Goal: Task Accomplishment & Management: Manage account settings

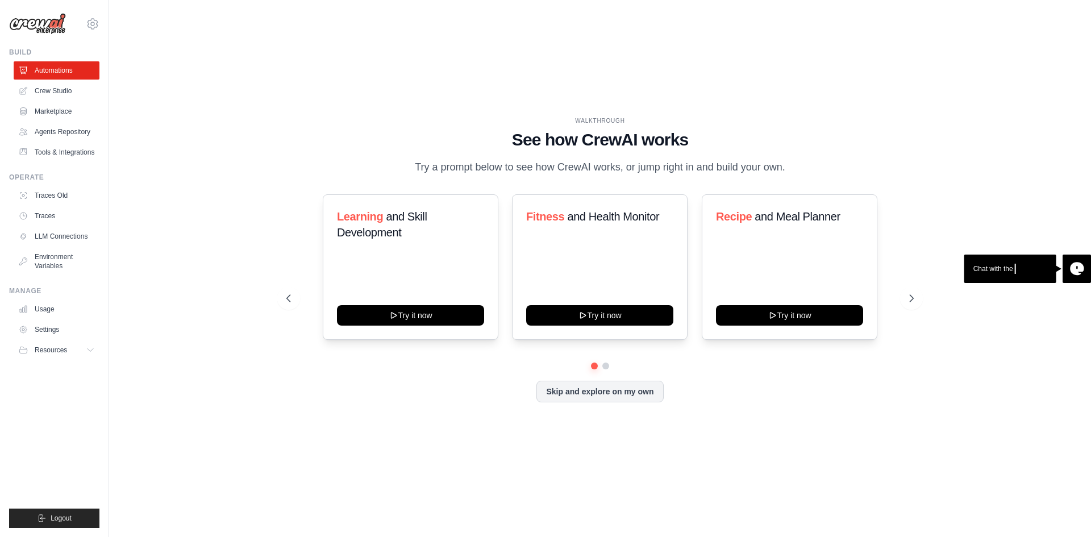
click at [908, 235] on div "Learning and Skill Development Try it now Fitness and Health Monitor Try it now…" at bounding box center [599, 266] width 627 height 145
click at [596, 393] on button "Skip and explore on my own" at bounding box center [599, 391] width 127 height 22
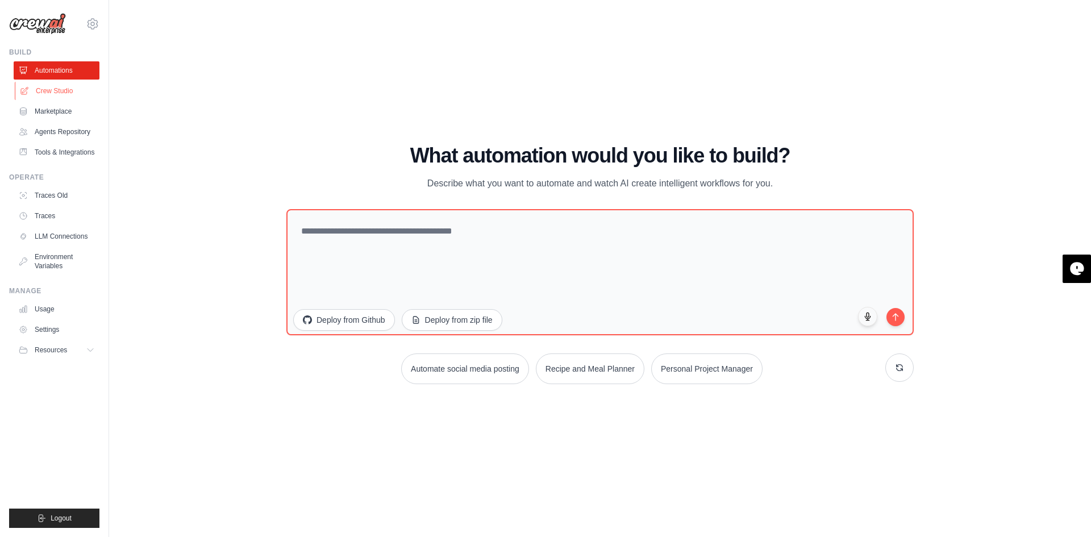
click at [54, 91] on link "Crew Studio" at bounding box center [58, 91] width 86 height 18
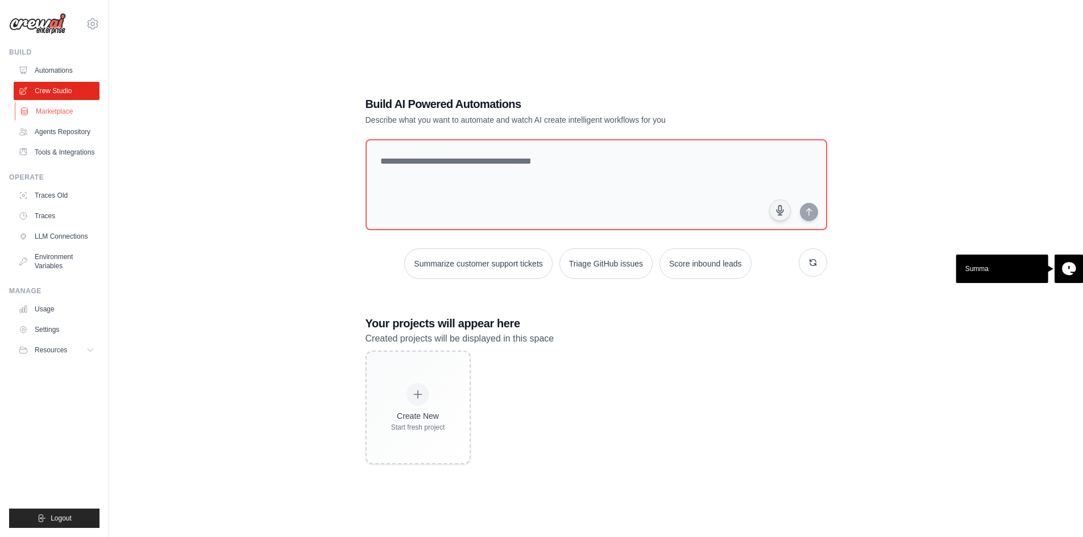
click at [51, 109] on link "Marketplace" at bounding box center [58, 111] width 86 height 18
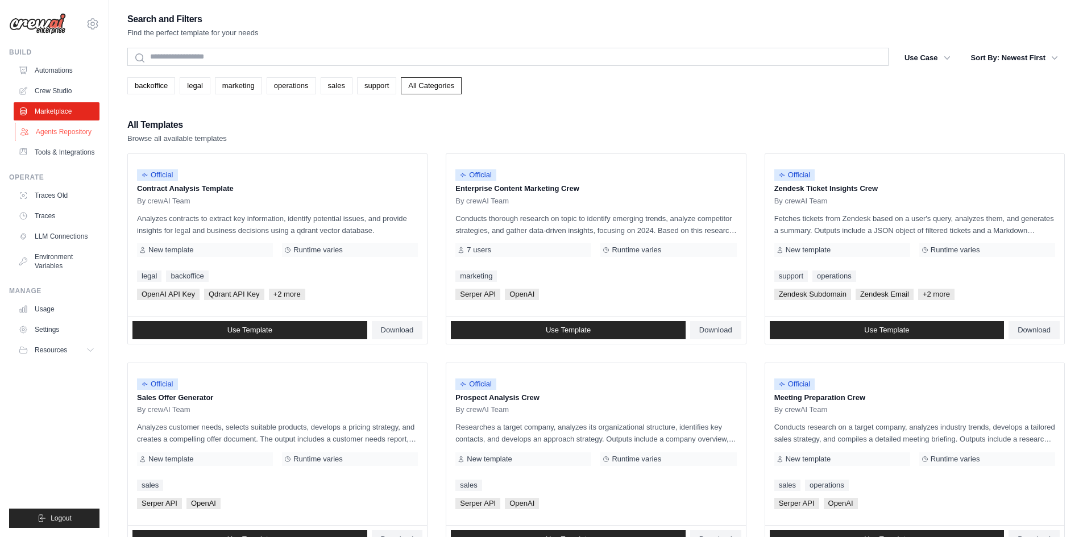
click at [53, 129] on link "Agents Repository" at bounding box center [58, 132] width 86 height 18
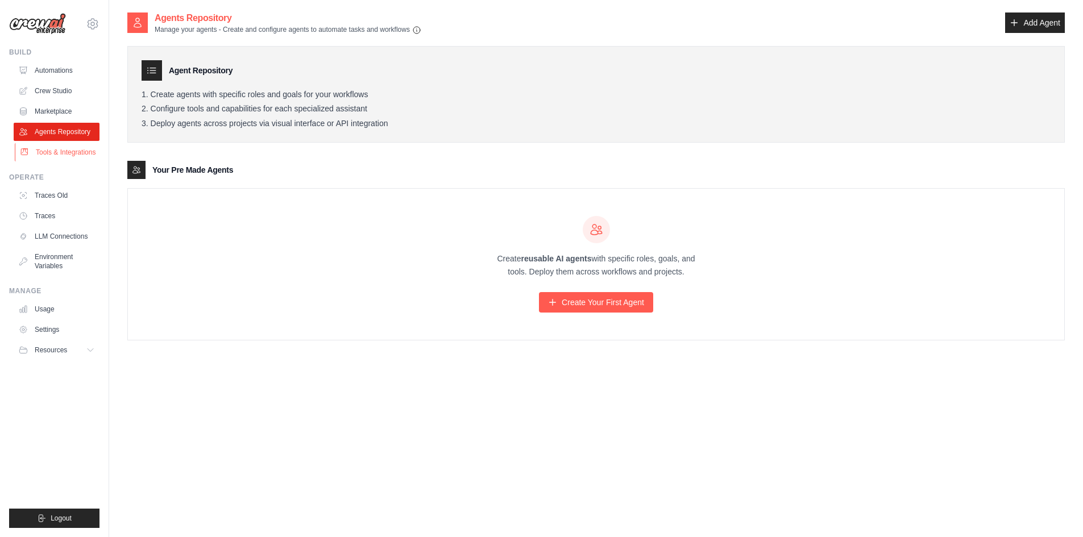
click at [53, 151] on link "Tools & Integrations" at bounding box center [58, 152] width 86 height 18
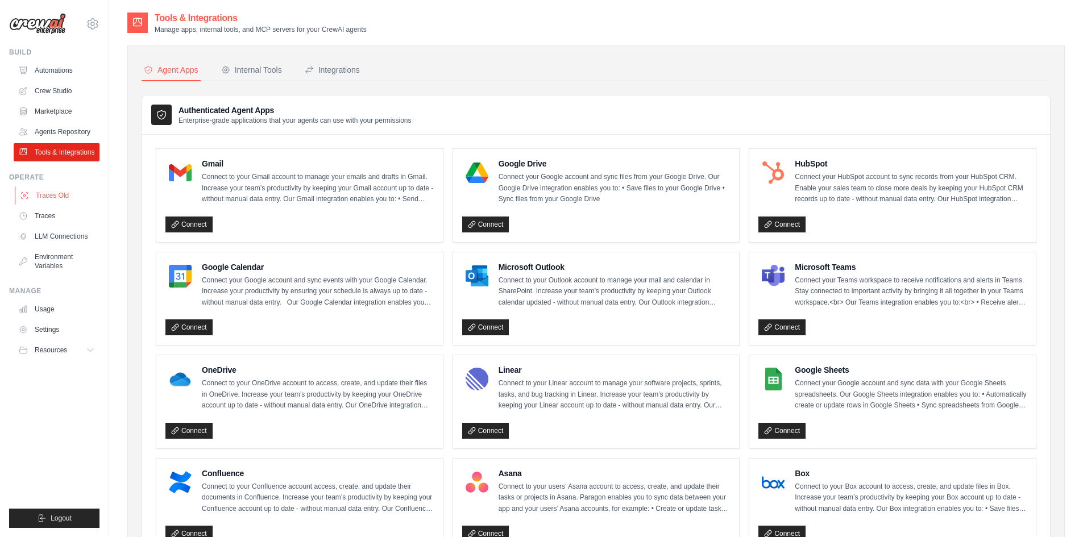
click at [57, 196] on link "Traces Old" at bounding box center [58, 195] width 86 height 18
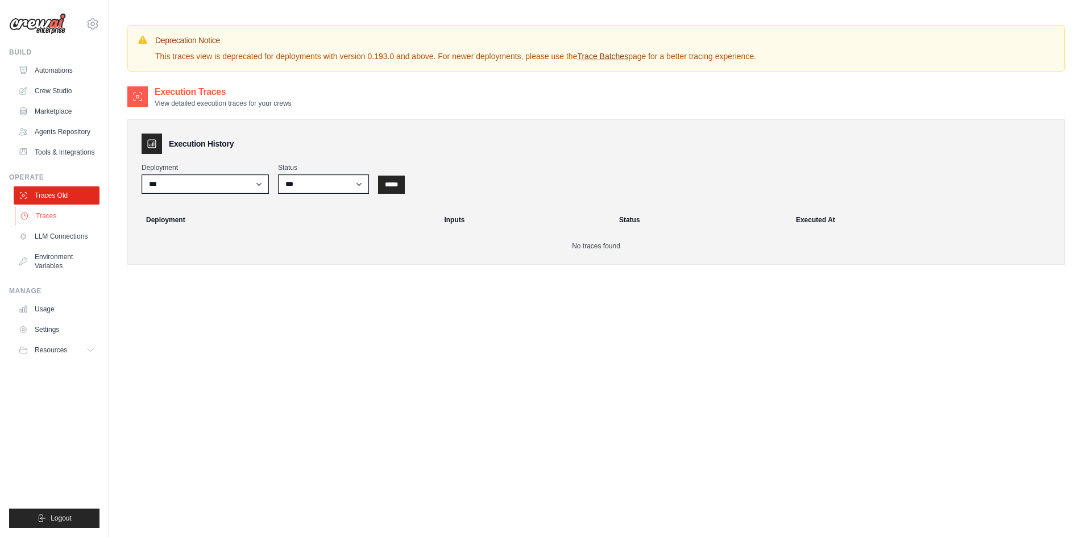
click at [47, 218] on link "Traces" at bounding box center [58, 216] width 86 height 18
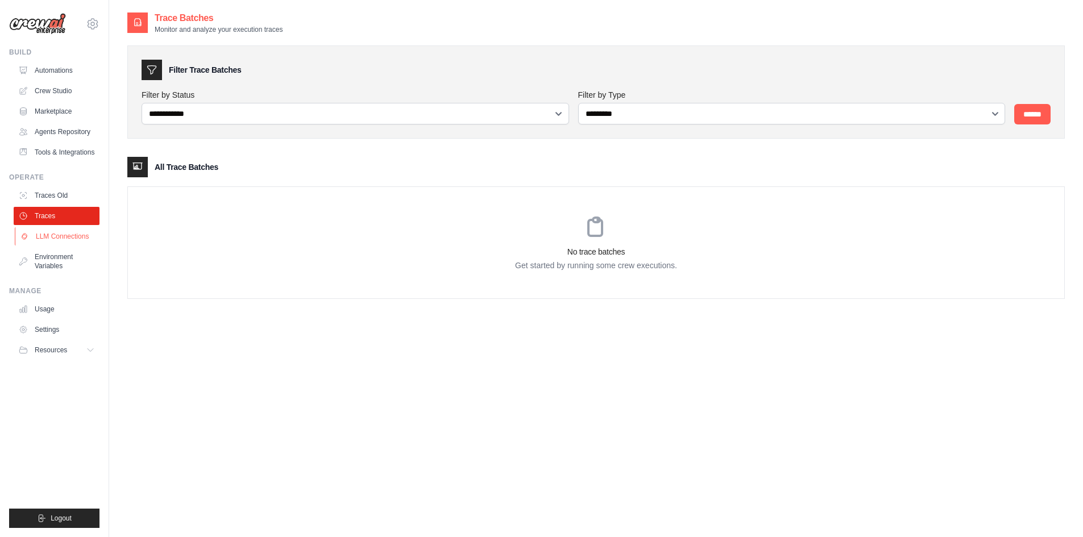
click at [48, 235] on link "LLM Connections" at bounding box center [58, 236] width 86 height 18
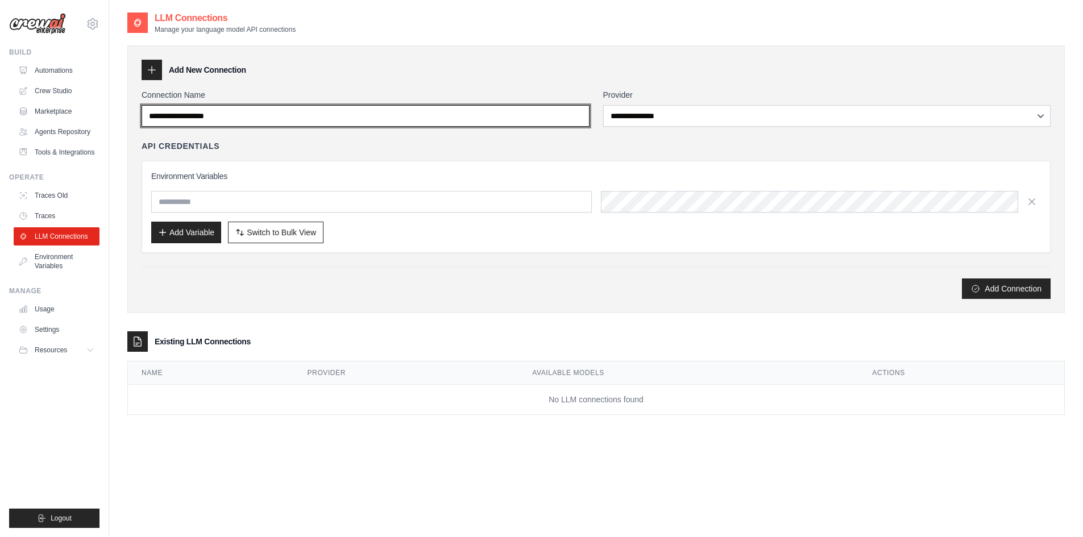
click at [385, 119] on input "Connection Name" at bounding box center [366, 116] width 448 height 22
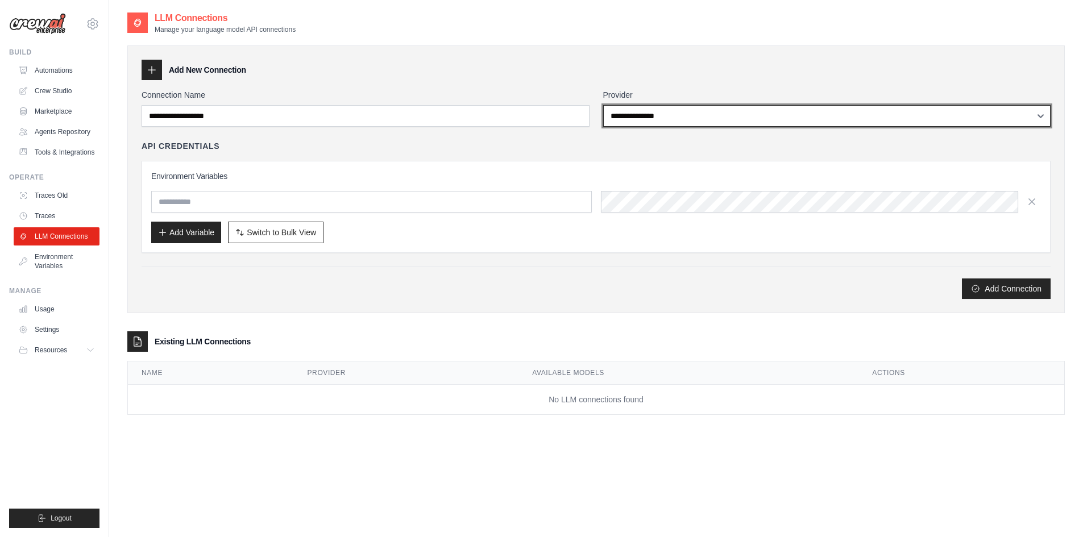
click at [706, 118] on select "**********" at bounding box center [827, 116] width 448 height 22
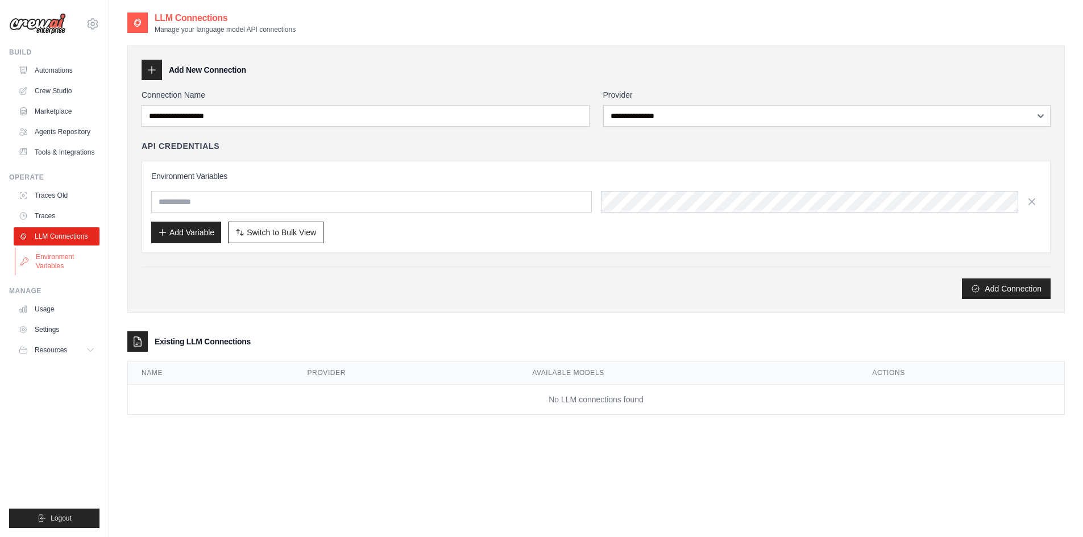
click at [51, 255] on link "Environment Variables" at bounding box center [58, 261] width 86 height 27
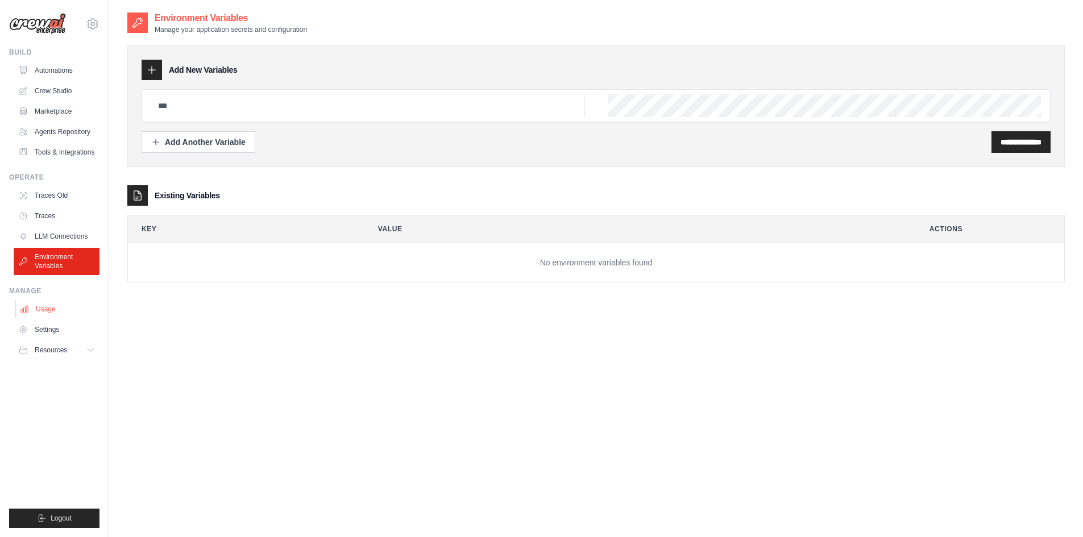
click at [51, 309] on link "Usage" at bounding box center [58, 309] width 86 height 18
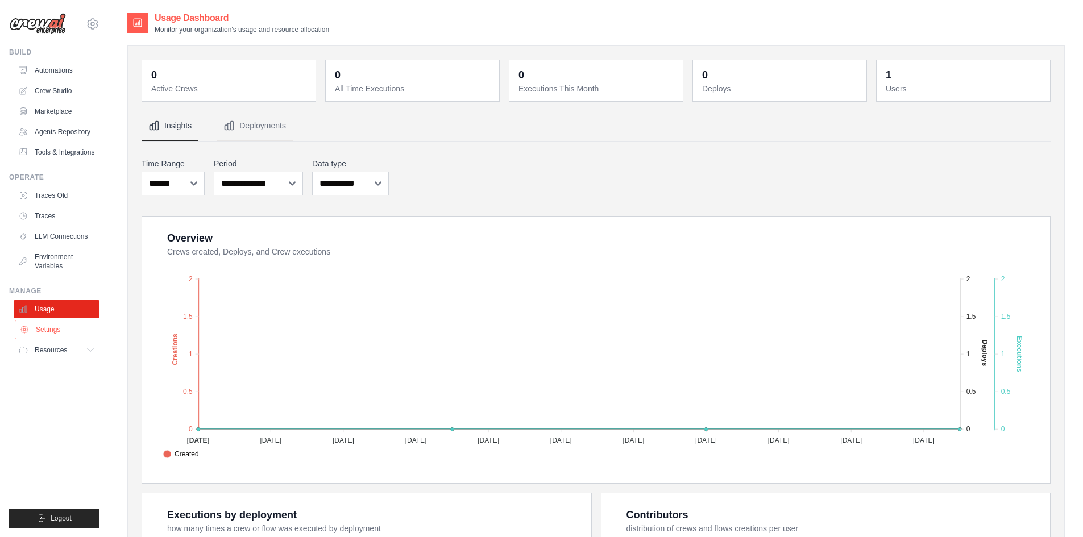
click at [39, 331] on link "Settings" at bounding box center [58, 330] width 86 height 18
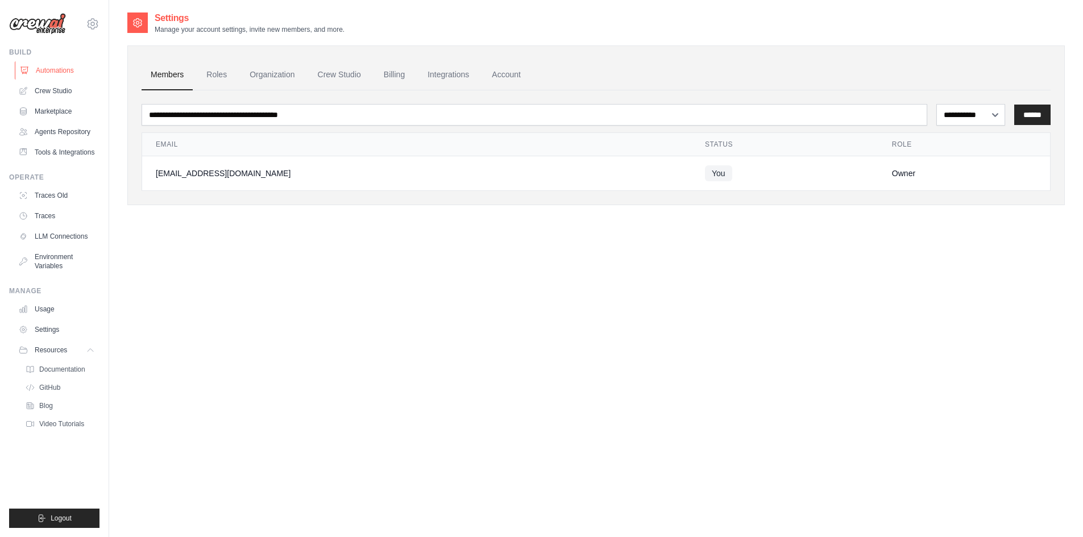
click at [61, 73] on link "Automations" at bounding box center [58, 70] width 86 height 18
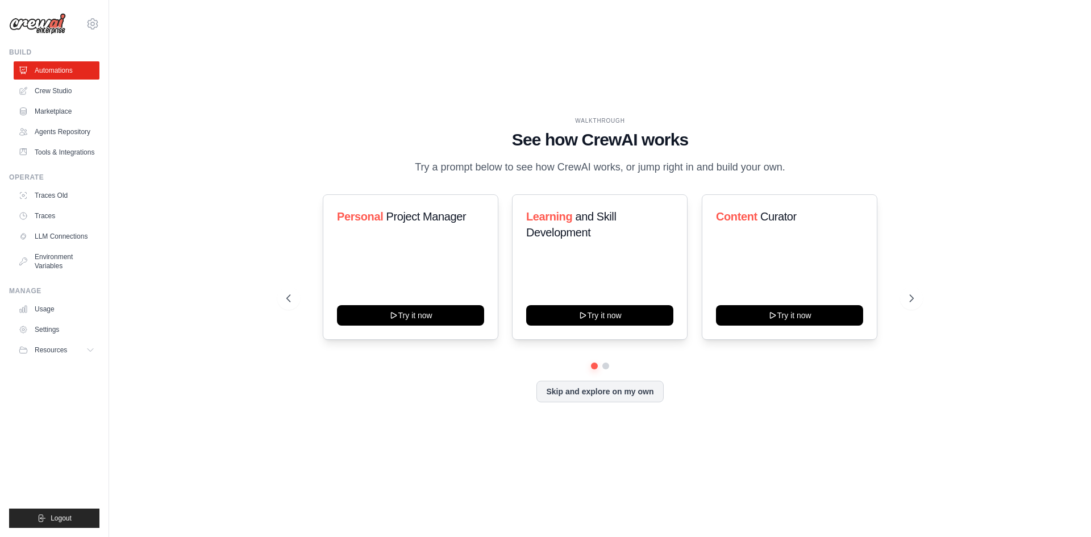
click at [100, 24] on div "aakashmc@gmail.com Settings Build Automations" at bounding box center [54, 268] width 109 height 537
click at [94, 23] on icon at bounding box center [93, 24] width 14 height 14
click at [111, 57] on div "Settings" at bounding box center [140, 70] width 108 height 28
click at [116, 71] on span "Settings" at bounding box center [141, 70] width 90 height 11
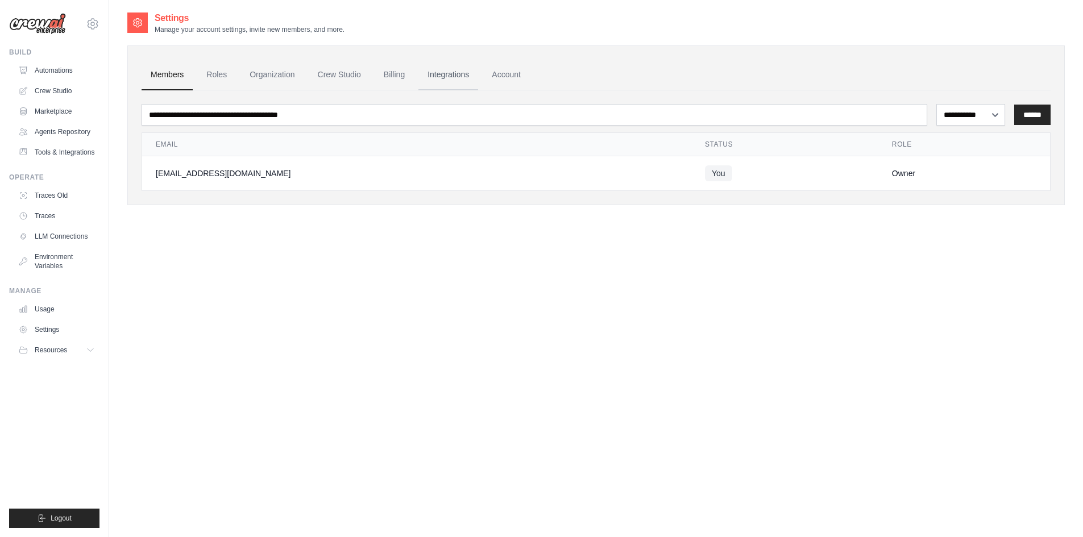
click at [448, 73] on link "Integrations" at bounding box center [448, 75] width 60 height 31
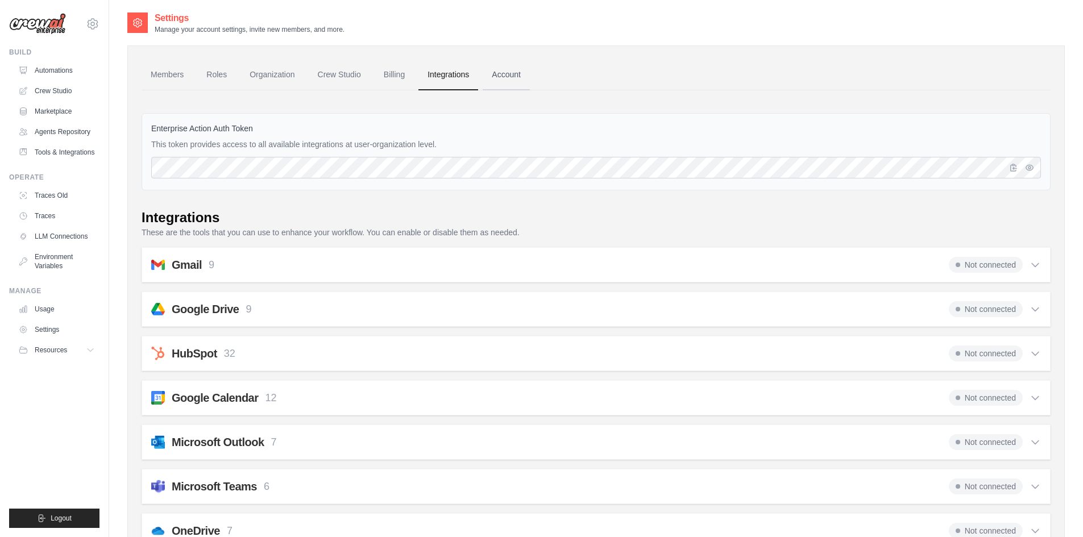
click at [498, 81] on link "Account" at bounding box center [505, 75] width 47 height 31
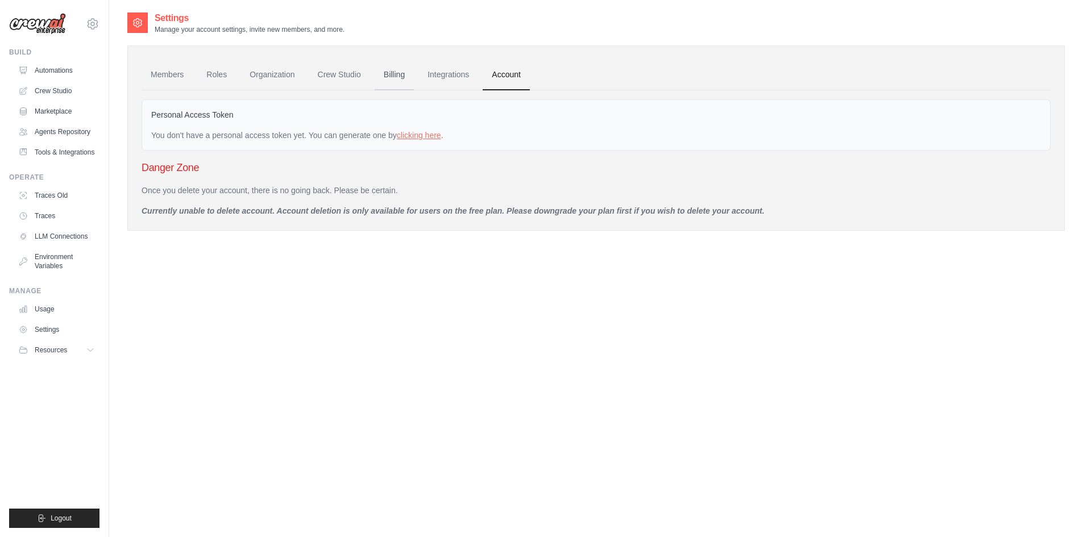
click at [397, 80] on link "Billing" at bounding box center [394, 75] width 39 height 31
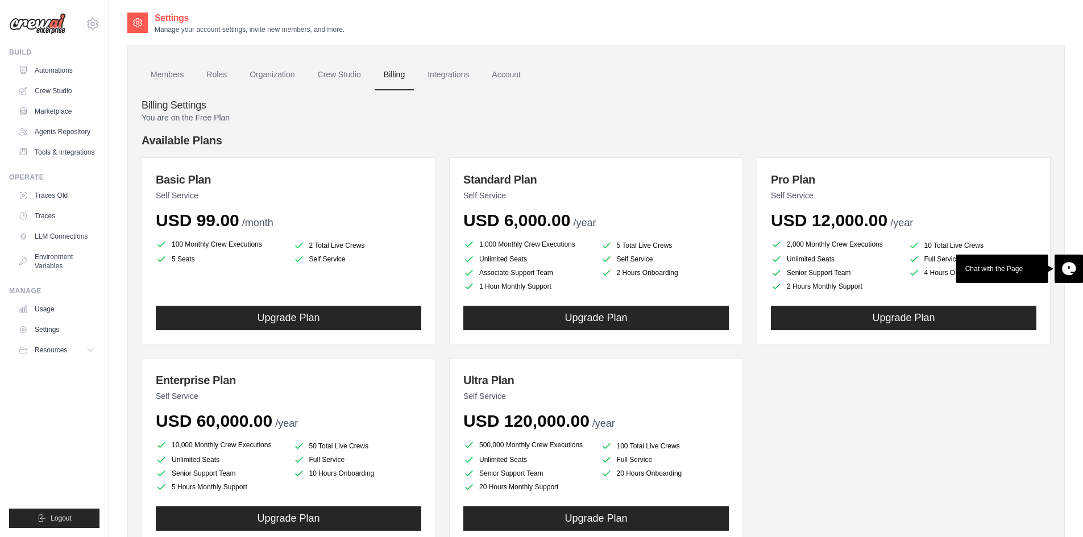
click at [280, 138] on h4 "Available Plans" at bounding box center [596, 140] width 909 height 16
click at [339, 74] on link "Crew Studio" at bounding box center [339, 75] width 61 height 31
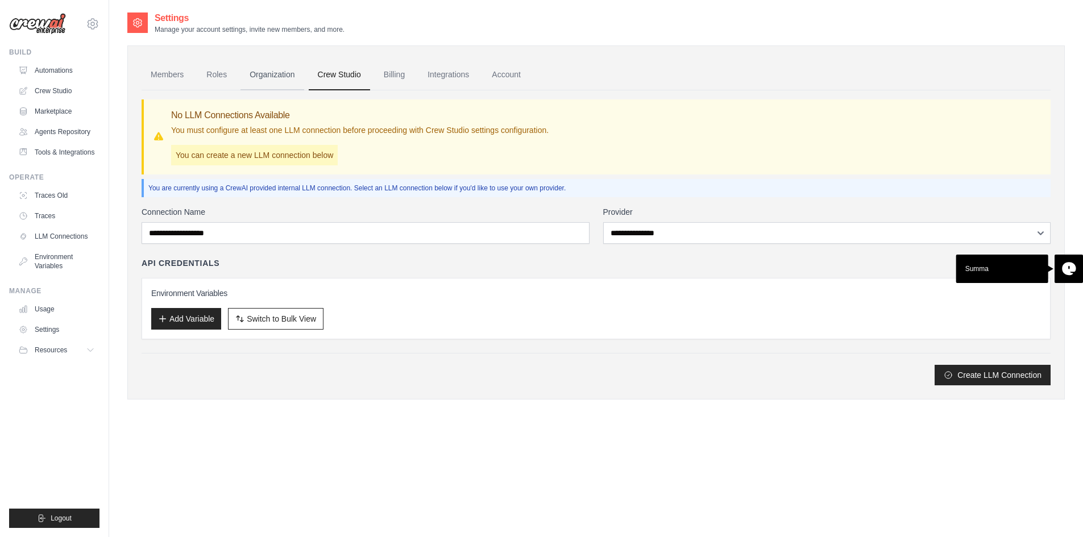
click at [286, 74] on link "Organization" at bounding box center [271, 75] width 63 height 31
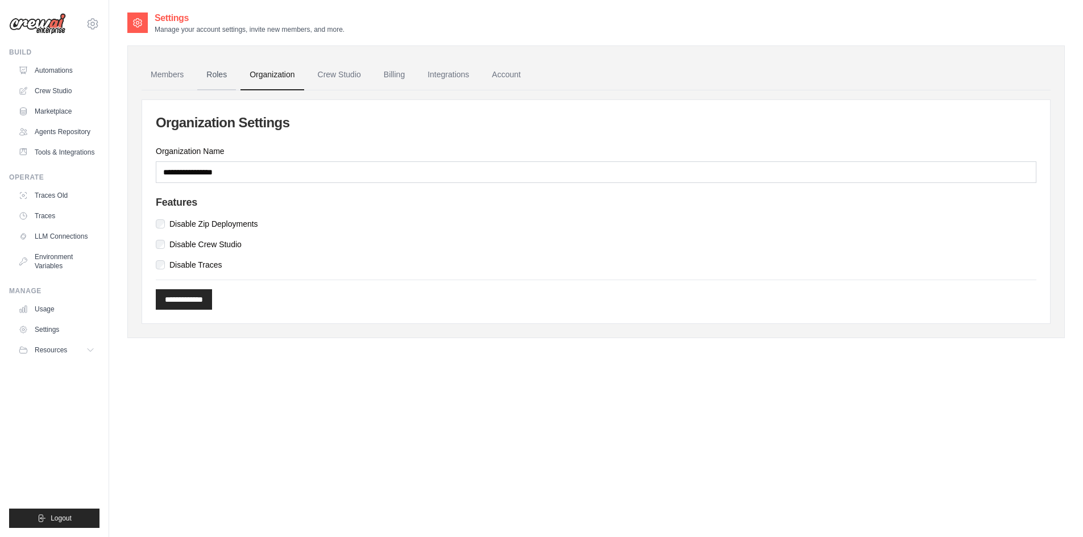
click at [231, 74] on link "Roles" at bounding box center [216, 75] width 39 height 31
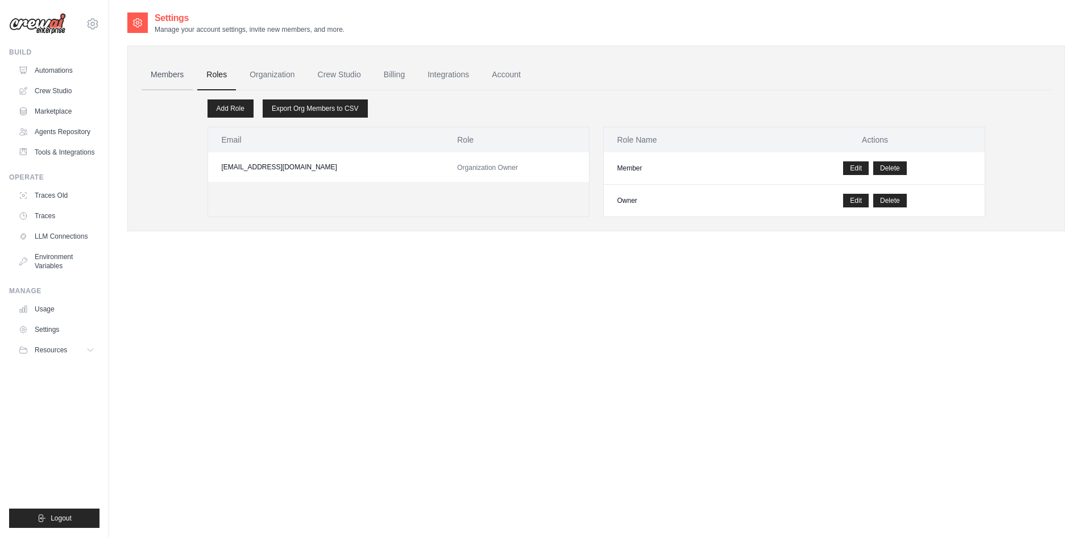
click at [167, 80] on link "Members" at bounding box center [167, 75] width 51 height 31
